Goal: Transaction & Acquisition: Obtain resource

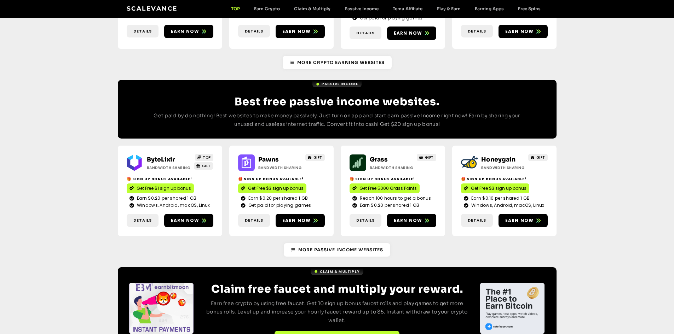
scroll to position [774, 0]
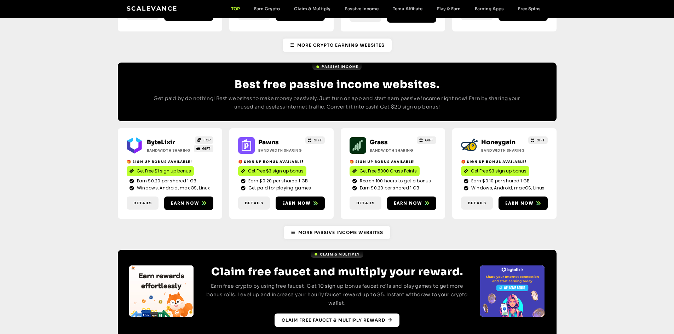
click at [384, 317] on span "Claim free faucet & multiply reward" at bounding box center [334, 320] width 104 height 6
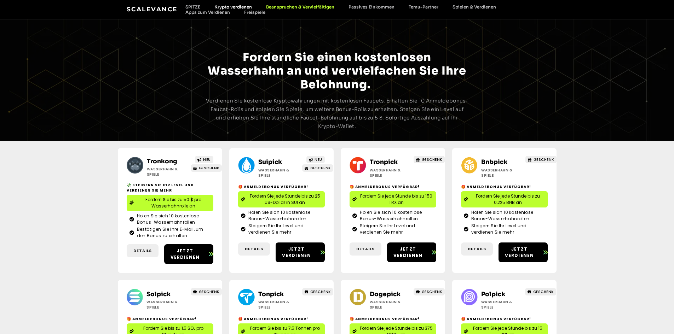
click at [233, 5] on font "Krypto verdienen" at bounding box center [232, 6] width 37 height 5
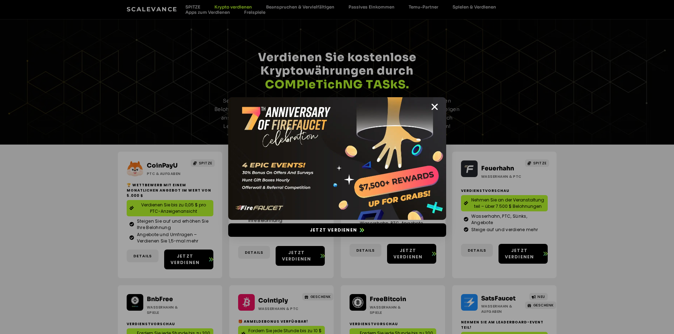
click at [439, 106] on img at bounding box center [337, 158] width 218 height 123
